Goal: Transaction & Acquisition: Purchase product/service

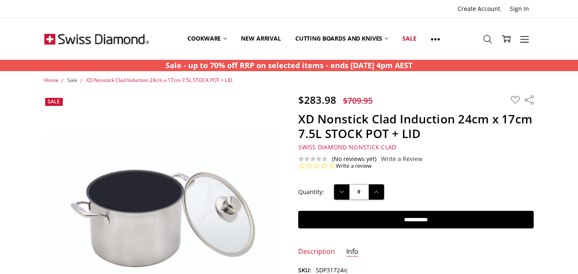
click at [72, 79] on span "Sale" at bounding box center [72, 79] width 10 height 7
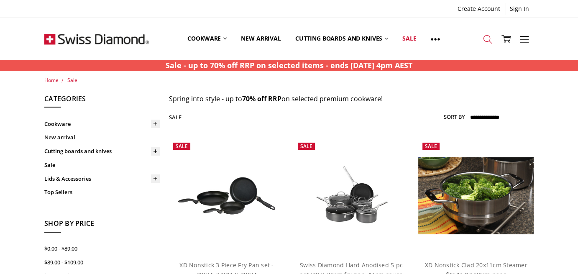
click at [490, 36] on icon at bounding box center [487, 39] width 9 height 9
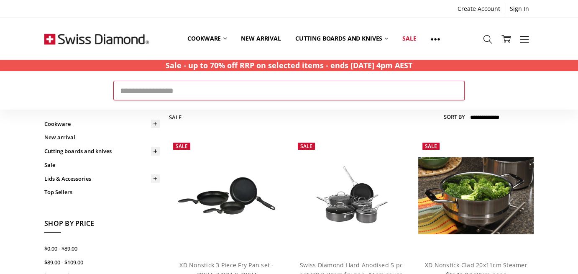
click at [138, 94] on input "Search" at bounding box center [288, 90] width 351 height 19
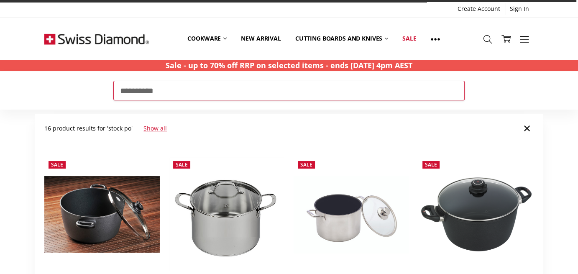
type input "**********"
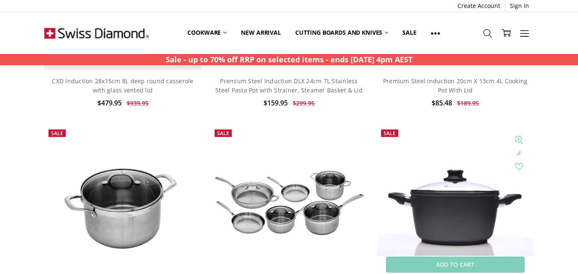
scroll to position [1505, 0]
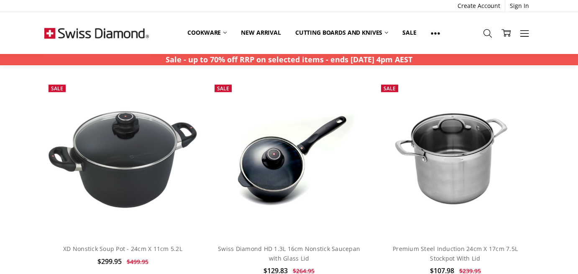
scroll to position [877, 0]
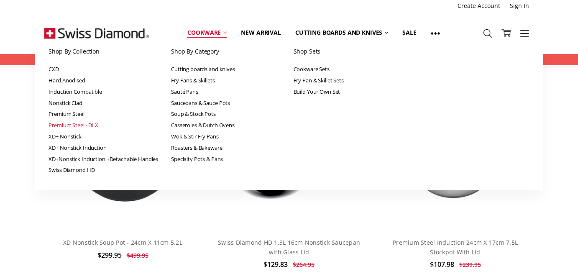
click at [84, 126] on link "Premium Steel - DLX" at bounding box center [105, 125] width 114 height 11
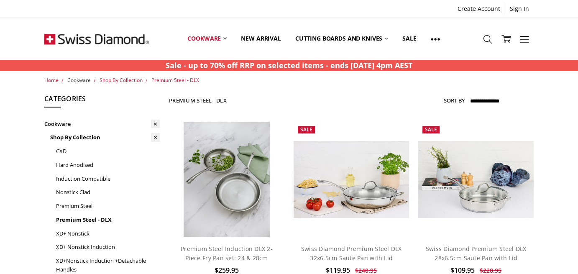
click at [74, 79] on span "Cookware" at bounding box center [78, 79] width 23 height 7
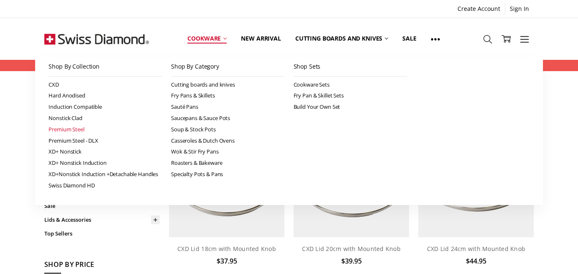
click at [53, 127] on link "Premium Steel" at bounding box center [105, 129] width 114 height 11
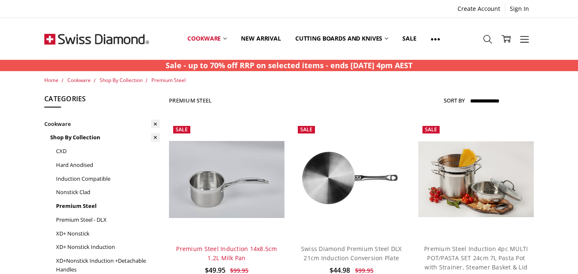
click at [187, 245] on link "Premium Steel Induction 14x8.5cm 1.2L Milk Pan" at bounding box center [226, 253] width 101 height 17
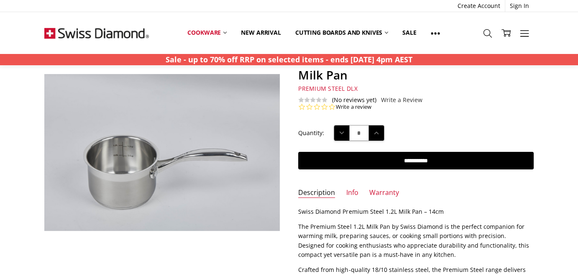
scroll to position [42, 0]
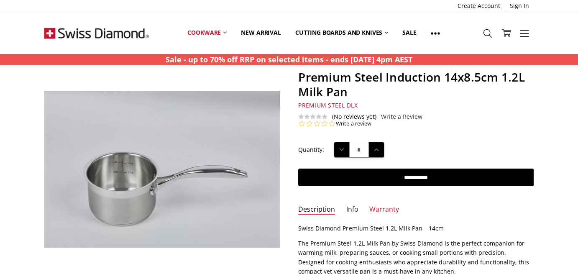
click at [351, 206] on link "Info" at bounding box center [352, 210] width 12 height 10
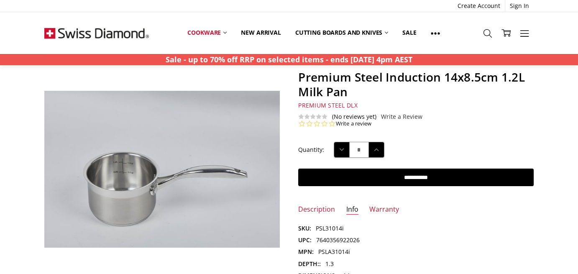
scroll to position [0, 0]
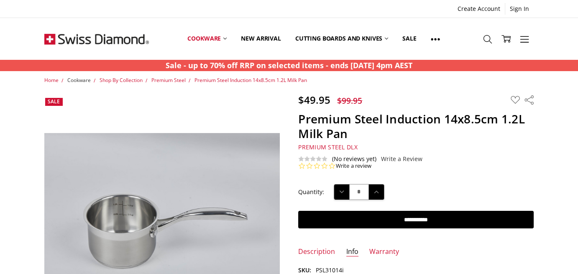
click at [82, 81] on span "Cookware" at bounding box center [78, 79] width 23 height 7
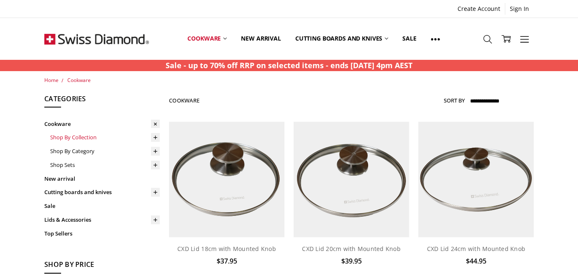
click at [56, 135] on link "Shop By Collection" at bounding box center [105, 137] width 110 height 14
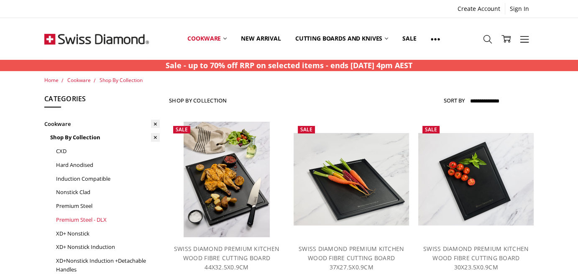
click at [69, 219] on link "Premium Steel - DLX" at bounding box center [108, 220] width 104 height 14
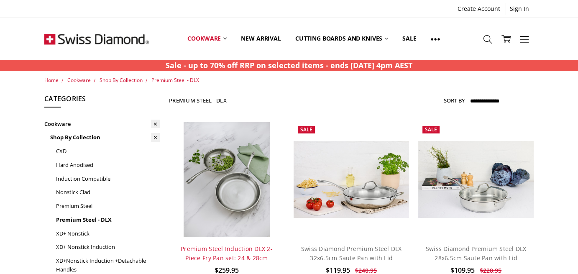
click at [229, 246] on link "Premium Steel Induction DLX 2-Piece Fry Pan set: 24 & 28cm" at bounding box center [227, 253] width 92 height 17
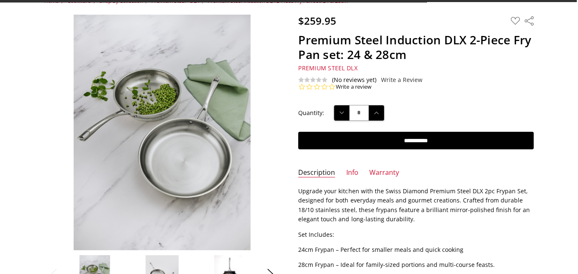
scroll to position [84, 0]
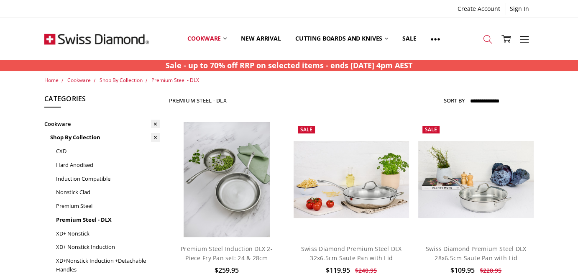
click at [490, 41] on icon at bounding box center [487, 39] width 9 height 9
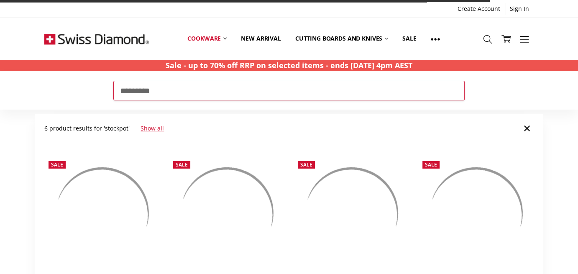
type input "*********"
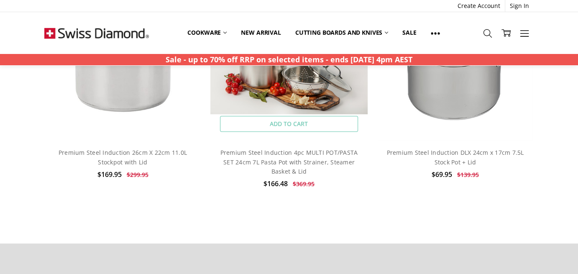
scroll to position [460, 0]
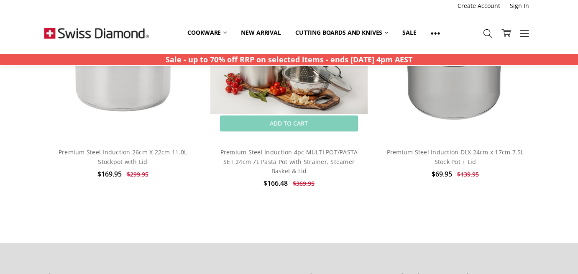
click at [310, 87] on img at bounding box center [288, 62] width 157 height 103
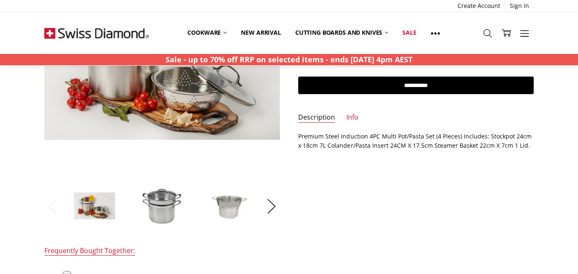
scroll to position [167, 0]
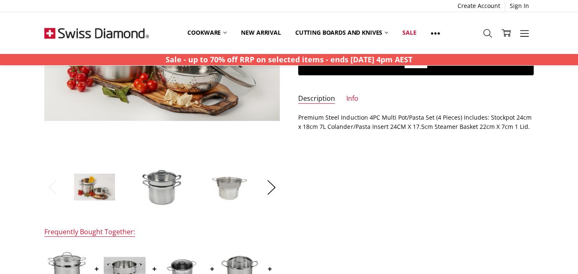
click at [236, 191] on img at bounding box center [229, 187] width 42 height 42
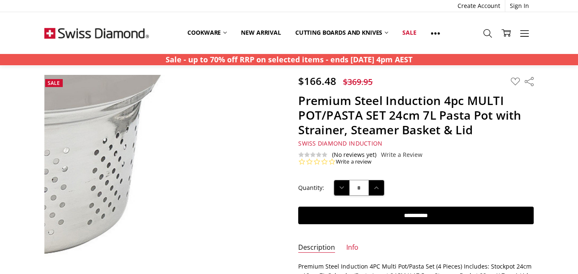
scroll to position [0, 0]
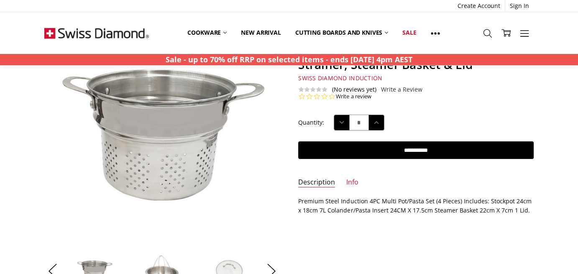
scroll to position [167, 0]
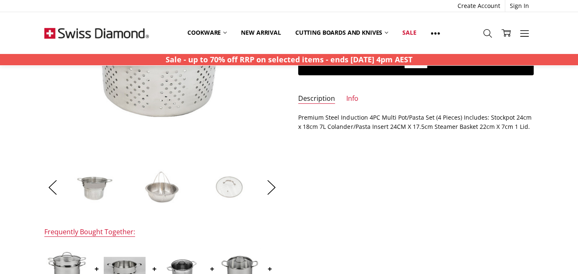
click at [231, 187] on img at bounding box center [229, 187] width 42 height 42
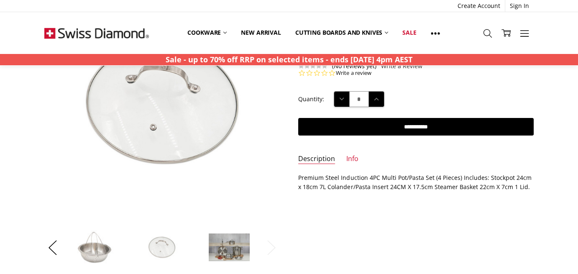
scroll to position [125, 0]
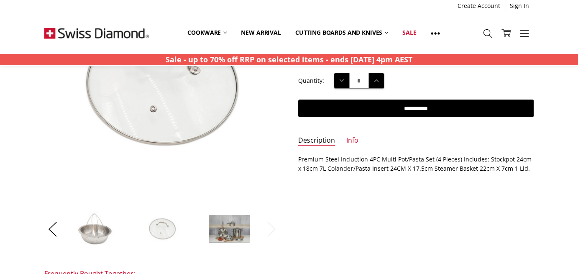
click at [232, 225] on img at bounding box center [230, 228] width 42 height 28
click at [231, 230] on img at bounding box center [229, 228] width 42 height 28
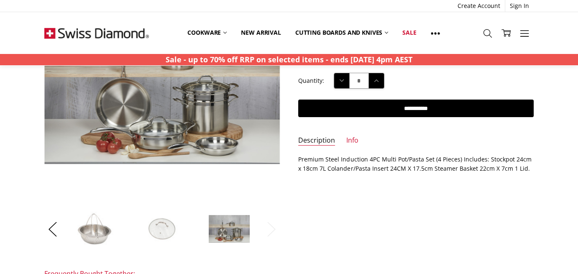
click at [97, 236] on img at bounding box center [95, 229] width 42 height 42
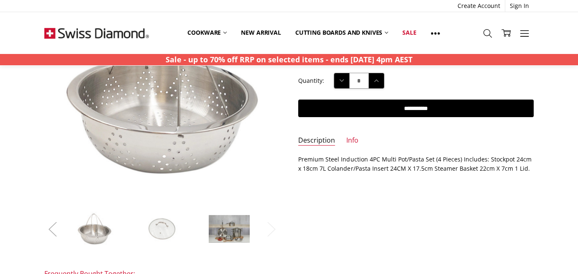
click at [54, 226] on button "Previous" at bounding box center [52, 229] width 17 height 25
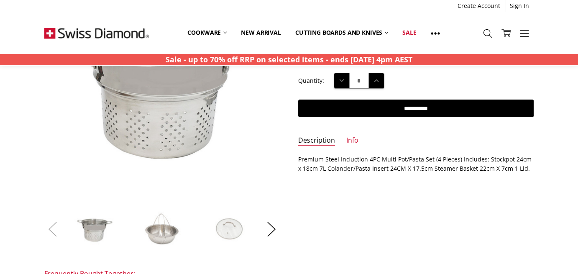
click at [60, 229] on button "Previous" at bounding box center [52, 229] width 17 height 25
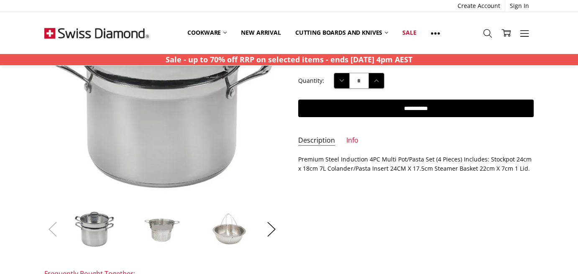
click at [51, 225] on button "Previous" at bounding box center [52, 229] width 17 height 25
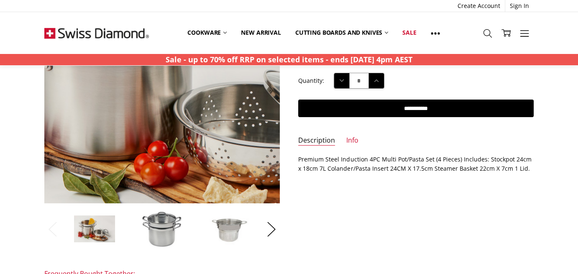
click at [133, 109] on img at bounding box center [198, 73] width 535 height 351
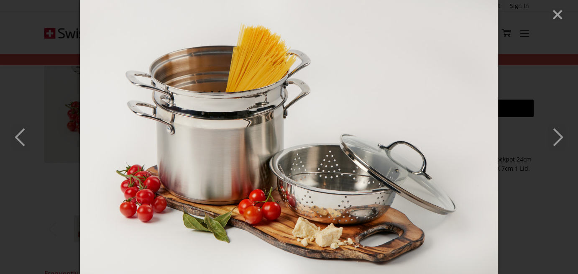
click at [557, 14] on line "Close" at bounding box center [557, 14] width 8 height 8
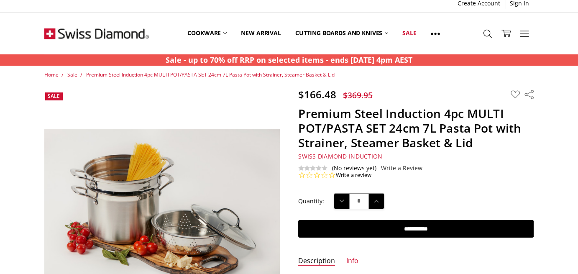
scroll to position [0, 0]
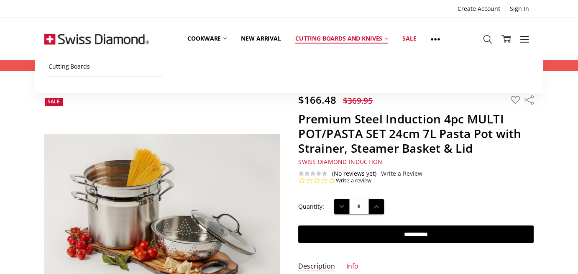
click at [326, 33] on link "Cutting boards and knives" at bounding box center [341, 38] width 107 height 37
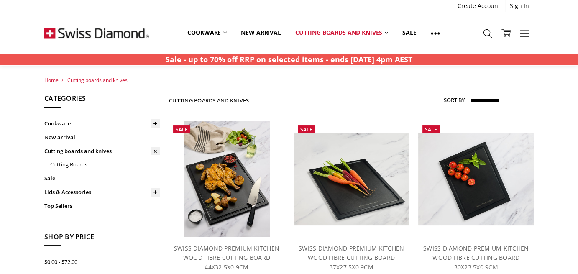
scroll to position [42, 0]
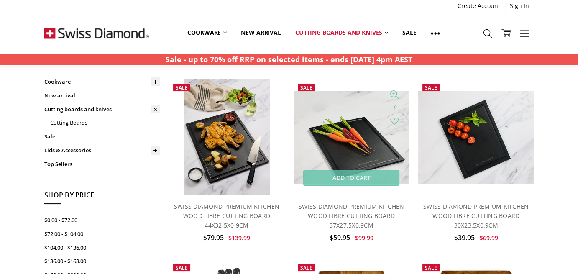
click at [365, 146] on img at bounding box center [350, 137] width 115 height 92
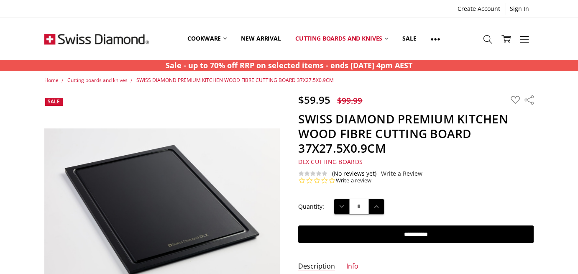
click at [120, 39] on img at bounding box center [96, 39] width 105 height 42
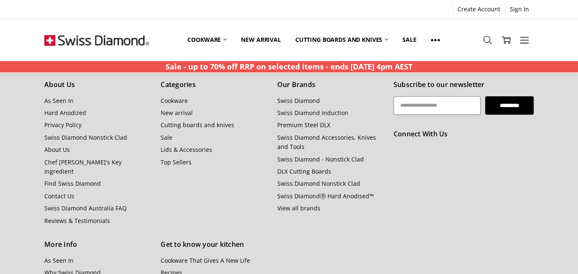
scroll to position [941, 0]
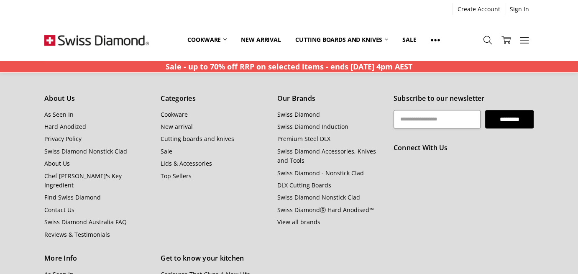
click at [173, 171] on li "Top Sellers" at bounding box center [214, 175] width 107 height 9
click at [173, 176] on link "Top Sellers" at bounding box center [176, 176] width 31 height 8
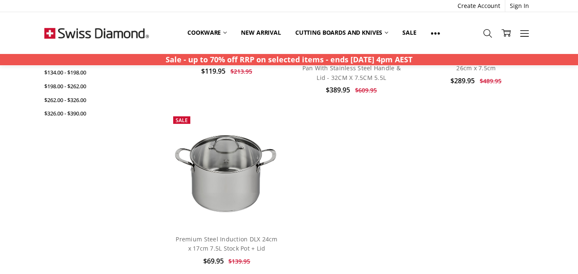
scroll to position [209, 0]
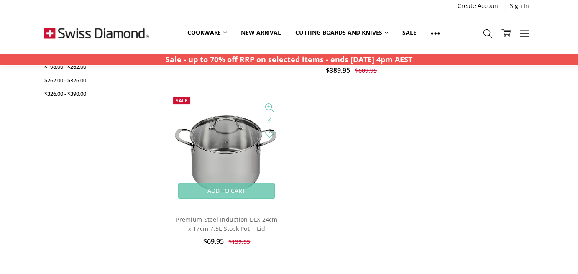
click at [224, 140] on img at bounding box center [226, 149] width 115 height 115
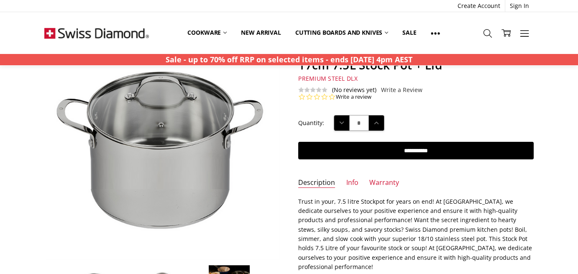
scroll to position [125, 0]
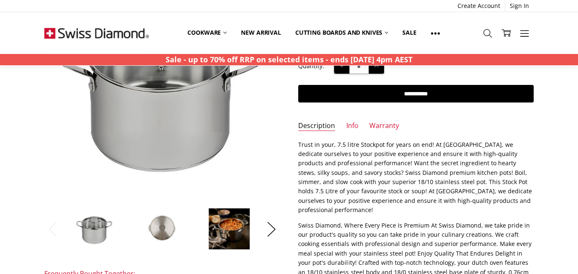
click at [163, 227] on img at bounding box center [162, 229] width 42 height 42
click at [166, 227] on img at bounding box center [162, 229] width 42 height 42
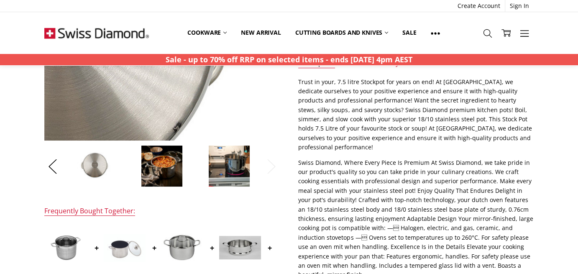
scroll to position [209, 0]
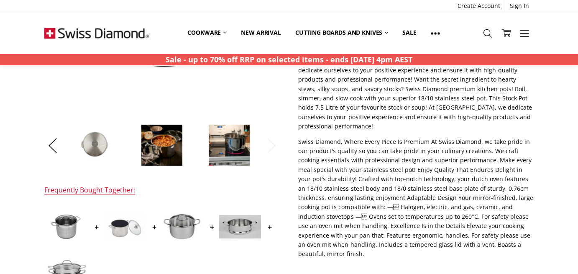
click at [182, 227] on img at bounding box center [182, 227] width 42 height 42
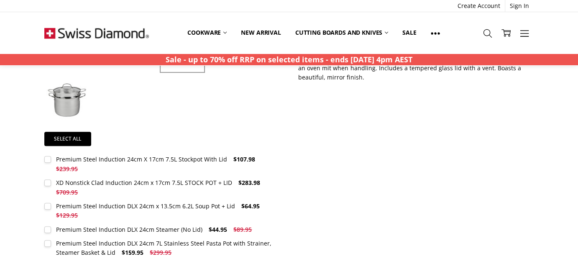
scroll to position [240, 0]
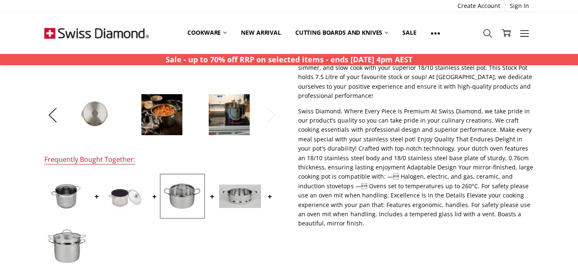
click at [127, 194] on img at bounding box center [125, 196] width 42 height 28
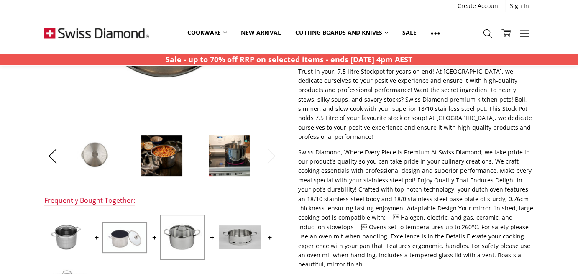
scroll to position [258, 0]
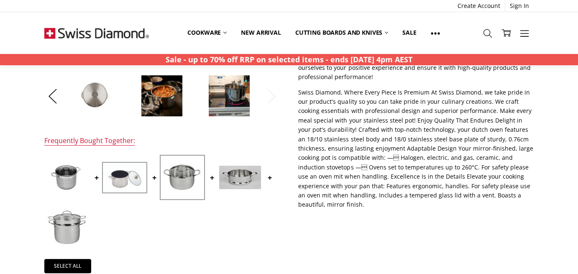
click at [127, 172] on img at bounding box center [125, 177] width 42 height 28
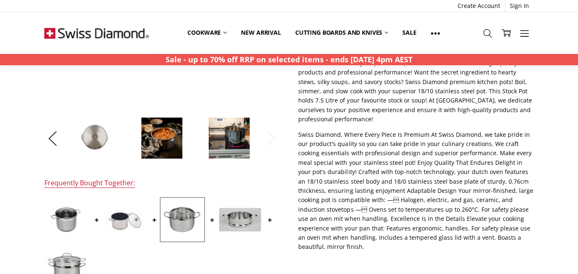
scroll to position [217, 0]
click at [242, 142] on img at bounding box center [229, 138] width 42 height 42
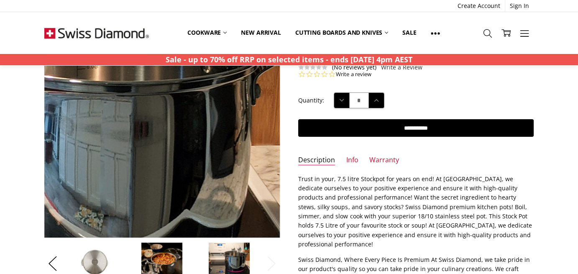
scroll to position [133, 0]
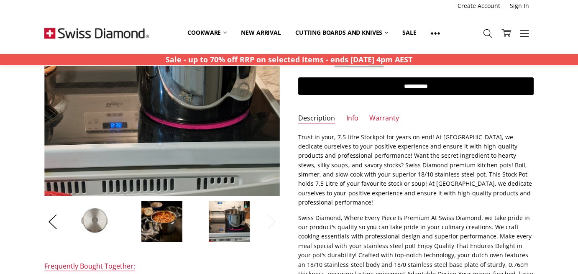
click at [166, 221] on img at bounding box center [162, 221] width 42 height 42
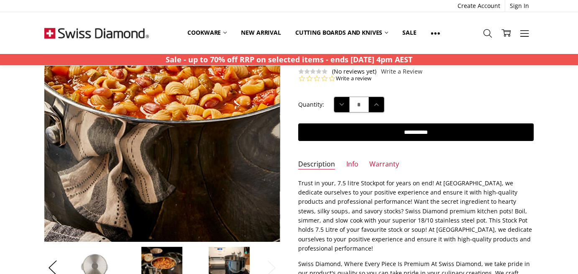
scroll to position [91, 0]
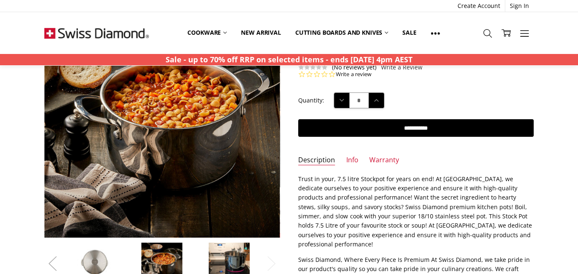
click at [54, 259] on button "Previous" at bounding box center [52, 263] width 17 height 25
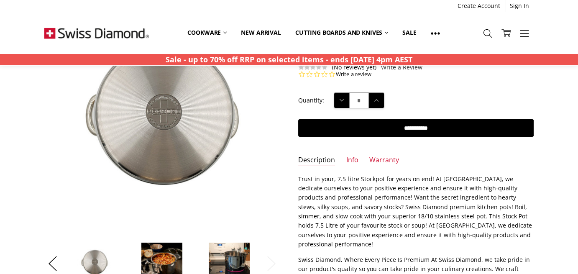
click at [41, 259] on section "Sale Previous Next" at bounding box center [162, 143] width 254 height 283
click at [48, 265] on button "Previous" at bounding box center [52, 263] width 17 height 25
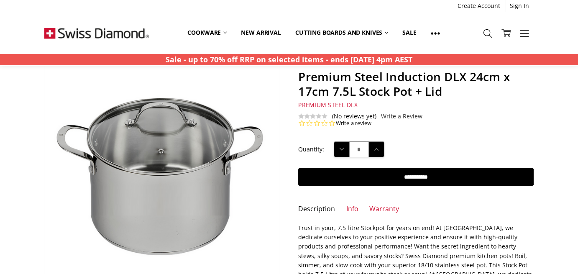
scroll to position [42, 0]
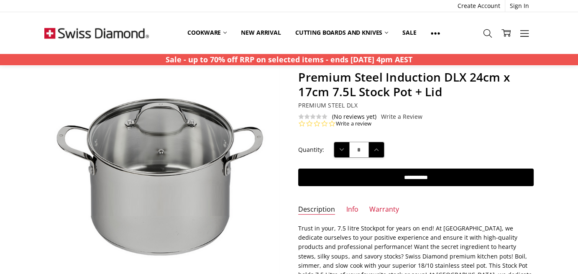
click at [340, 104] on span "Premium Steel DLX" at bounding box center [327, 105] width 59 height 8
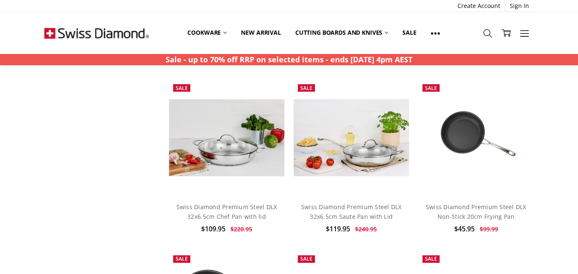
scroll to position [460, 0]
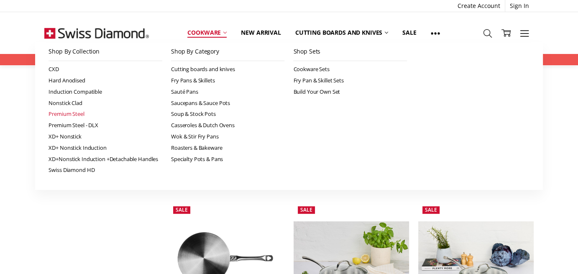
click at [67, 111] on link "Premium Steel" at bounding box center [105, 113] width 114 height 11
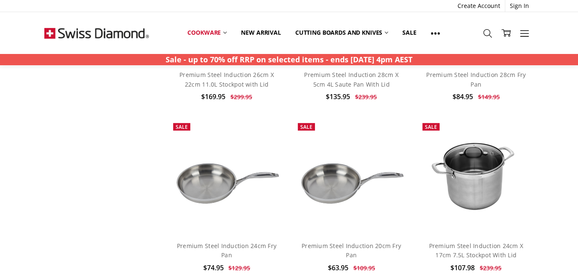
scroll to position [543, 0]
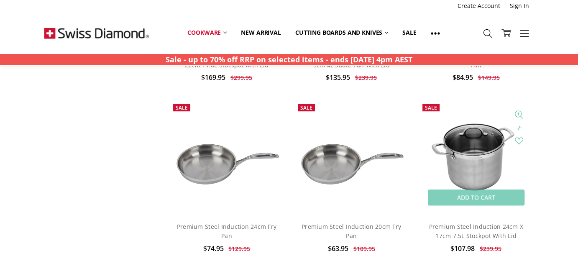
click at [482, 163] on img at bounding box center [475, 157] width 115 height 76
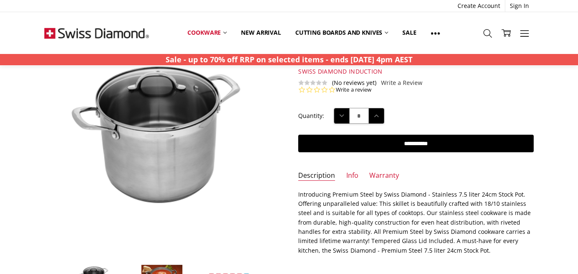
scroll to position [84, 0]
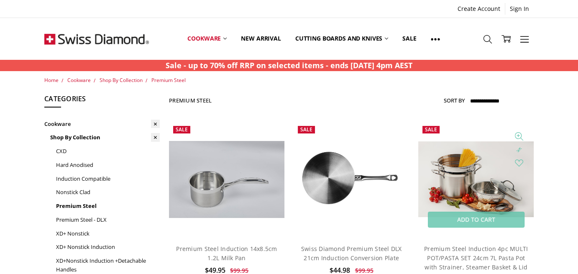
click at [449, 189] on img at bounding box center [475, 179] width 115 height 76
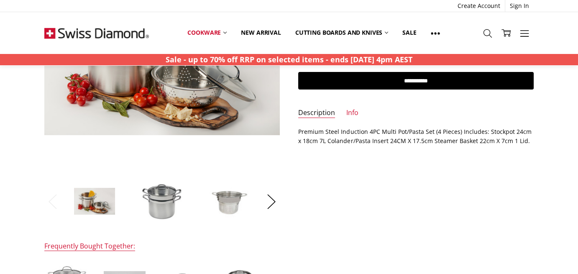
scroll to position [167, 0]
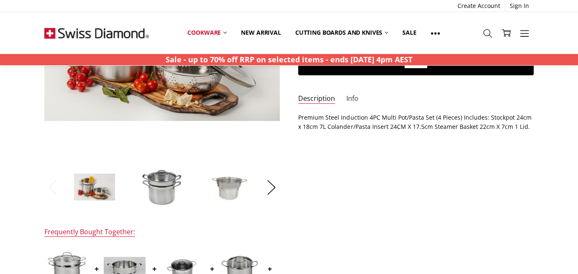
click at [352, 97] on link "Info" at bounding box center [352, 99] width 12 height 10
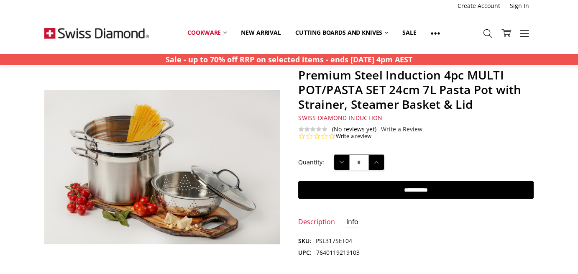
scroll to position [0, 0]
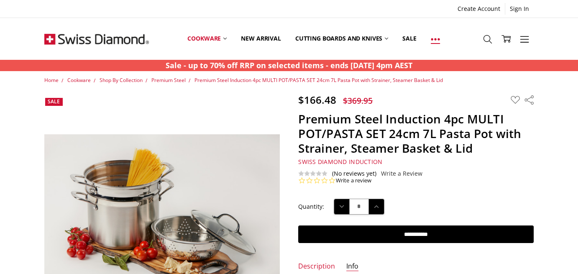
click at [433, 37] on icon at bounding box center [435, 39] width 9 height 9
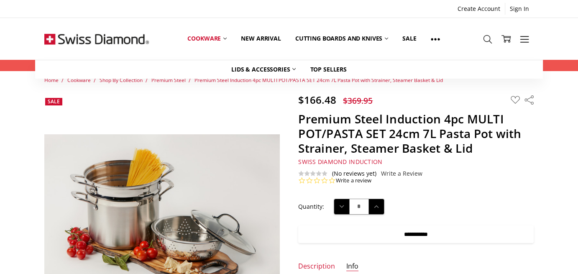
click at [408, 236] on input "**********" at bounding box center [415, 234] width 235 height 18
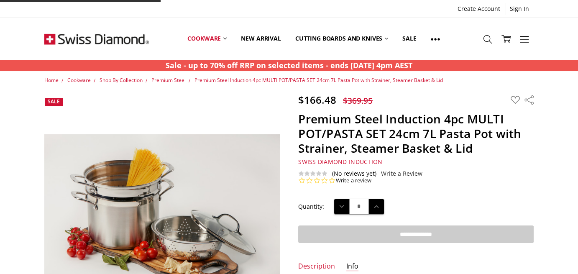
type input "**********"
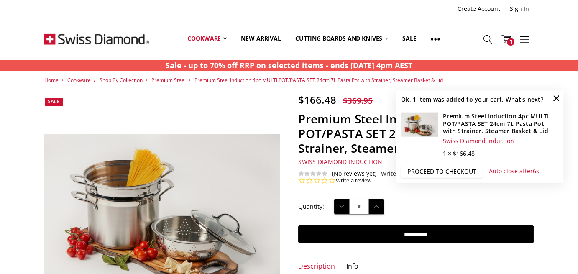
click at [446, 169] on link "Proceed to checkout" at bounding box center [442, 171] width 82 height 13
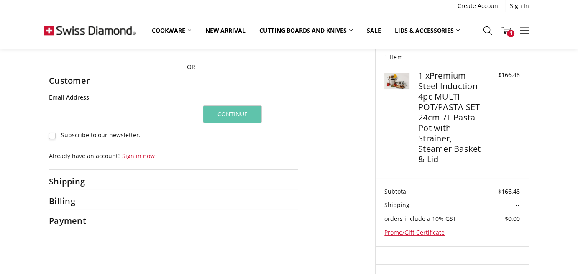
scroll to position [26, 0]
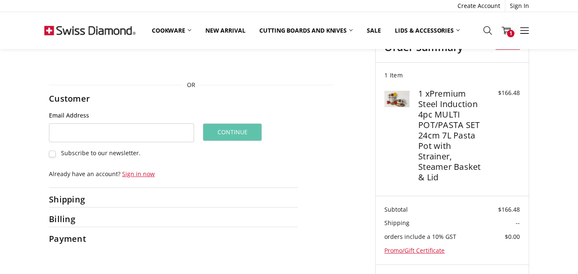
click at [79, 200] on h2 "Shipping" at bounding box center [75, 199] width 53 height 10
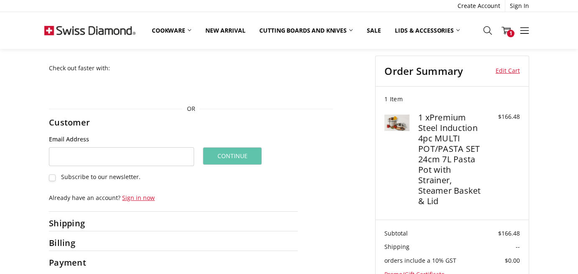
scroll to position [0, 0]
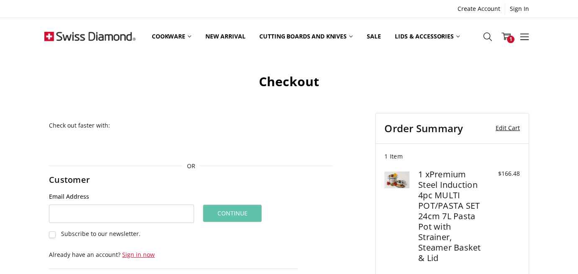
click at [511, 130] on link "Edit Cart" at bounding box center [504, 128] width 32 height 13
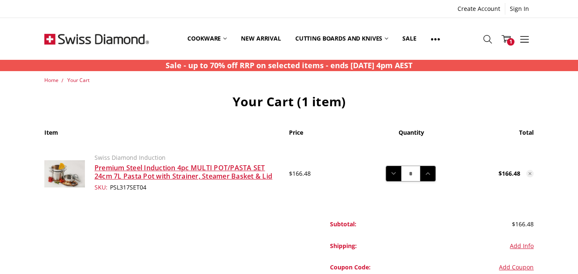
click at [530, 174] on icon at bounding box center [529, 173] width 5 height 5
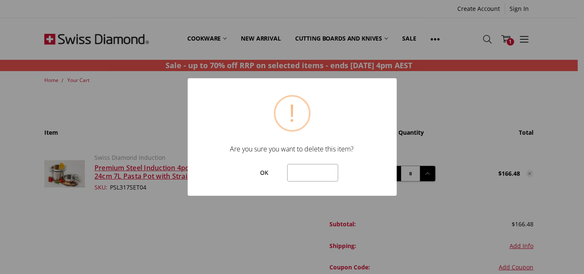
click at [268, 170] on button "OK" at bounding box center [264, 173] width 37 height 18
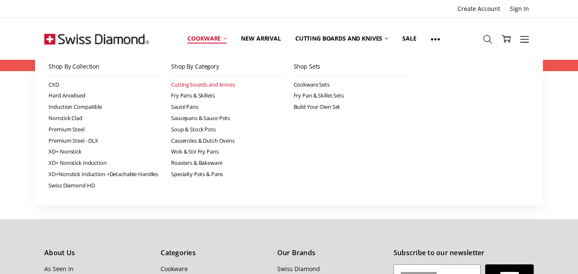
click at [195, 84] on link "Cutting boards and knives" at bounding box center [228, 84] width 114 height 11
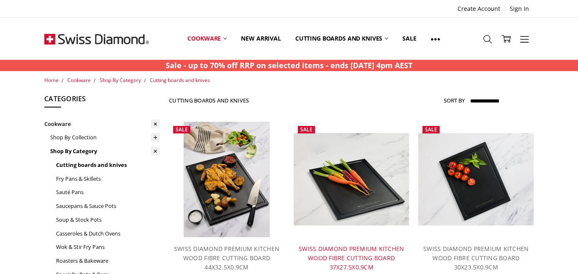
click at [355, 249] on link "SWISS DIAMOND PREMIUM KITCHEN WOOD FIBRE CUTTING BOARD 37X27.5X0.9CM" at bounding box center [350, 258] width 105 height 27
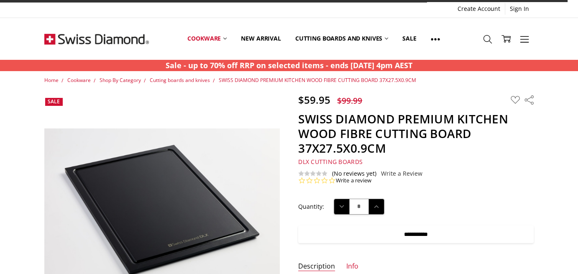
click at [409, 231] on input "**********" at bounding box center [415, 234] width 235 height 18
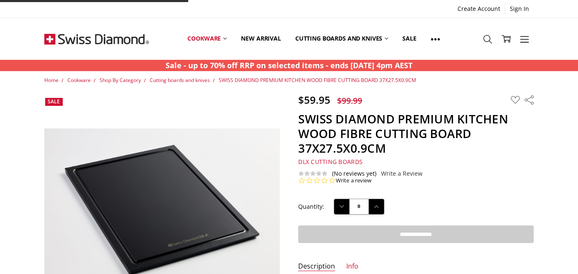
type input "**********"
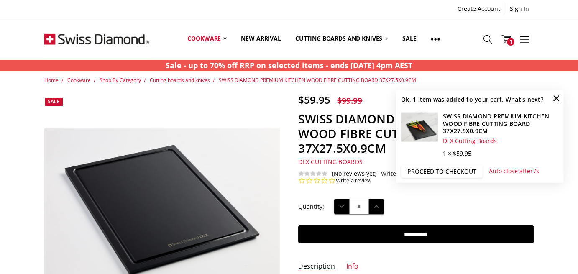
click at [451, 170] on link "Proceed to checkout" at bounding box center [442, 171] width 82 height 13
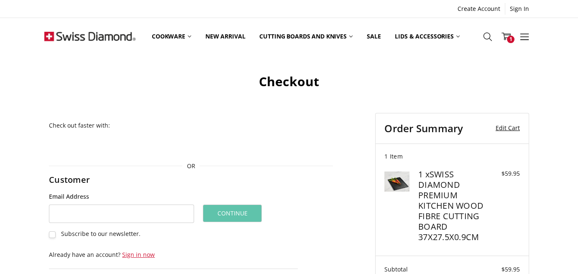
click at [507, 128] on link "Edit Cart" at bounding box center [504, 128] width 32 height 13
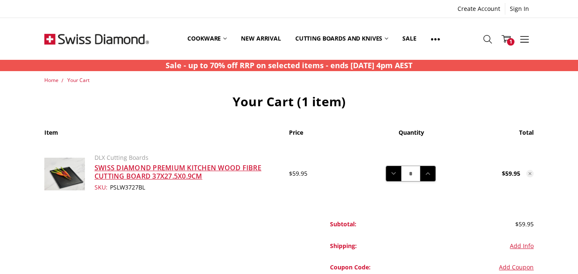
click at [529, 174] on icon at bounding box center [529, 173] width 5 height 5
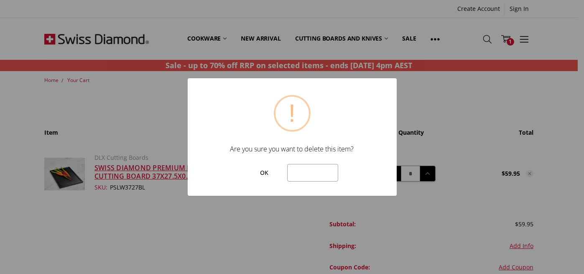
click at [268, 167] on button "OK" at bounding box center [264, 173] width 37 height 18
